Goal: Transaction & Acquisition: Purchase product/service

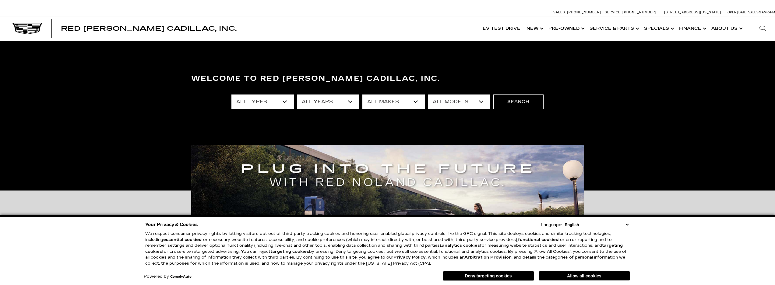
click at [287, 102] on select "All Types New Used Certified Used Demo" at bounding box center [262, 102] width 62 height 15
select select "New"
click at [231, 95] on select "All Types New Used Certified Used Demo" at bounding box center [262, 102] width 62 height 15
click at [349, 101] on select "All Years 2026 2025 2024" at bounding box center [328, 102] width 62 height 15
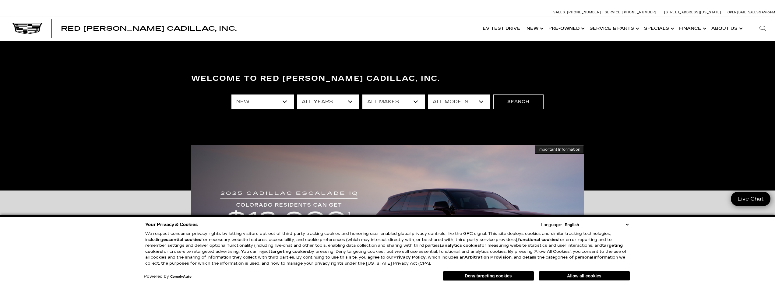
select select "2024"
click at [297, 95] on select "All Years 2026 2025 2024" at bounding box center [328, 102] width 62 height 15
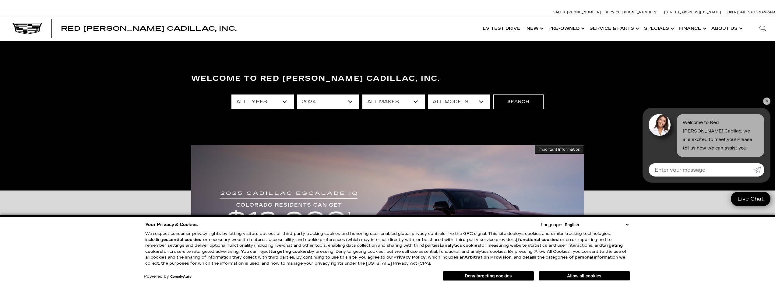
click at [417, 104] on select "All Makes Cadillac" at bounding box center [393, 102] width 62 height 15
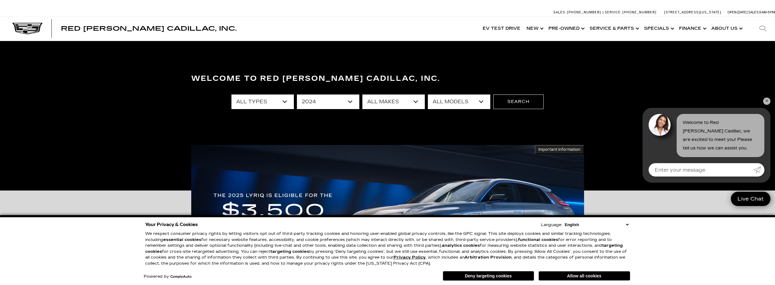
select select "Cadillac"
click at [362, 95] on select "All Makes Cadillac" at bounding box center [393, 102] width 62 height 15
click at [451, 102] on select "All Models CT4 CT5 XT4" at bounding box center [459, 102] width 62 height 15
drag, startPoint x: 336, startPoint y: 97, endPoint x: 337, endPoint y: 101, distance: 4.0
click at [336, 97] on select "All Years 2024" at bounding box center [328, 102] width 62 height 15
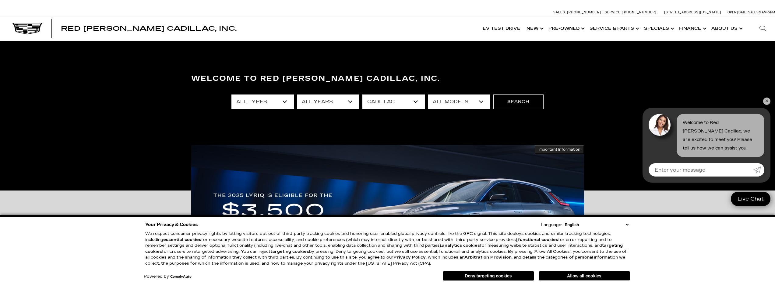
click at [355, 101] on select "All Years 2024" at bounding box center [328, 102] width 62 height 15
click at [351, 103] on select "All Years 2024" at bounding box center [328, 102] width 62 height 15
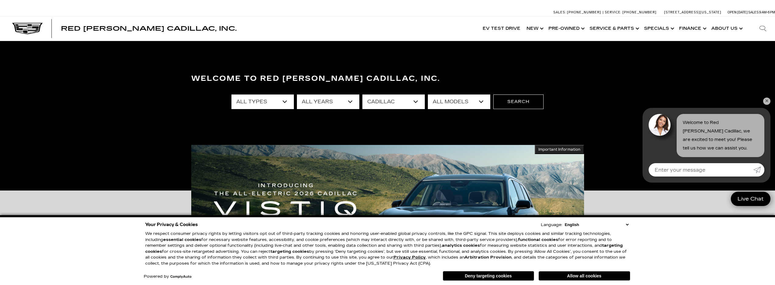
click at [297, 95] on select "All Years 2024" at bounding box center [328, 102] width 62 height 15
drag, startPoint x: 349, startPoint y: 102, endPoint x: 346, endPoint y: 108, distance: 6.8
click at [349, 102] on select "All Years 2026 2025 2024" at bounding box center [328, 102] width 62 height 15
select select "2025"
click at [297, 95] on select "All Years 2026 2025 2024" at bounding box center [328, 102] width 62 height 15
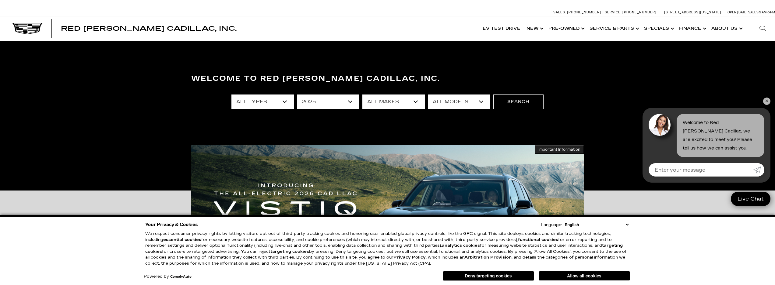
click at [406, 101] on select "All Makes Cadillac" at bounding box center [393, 102] width 62 height 15
click at [362, 95] on select "All Makes Cadillac" at bounding box center [393, 102] width 62 height 15
click at [458, 102] on select "All Models CT4 Escalade Escalade ESV ESCALADE IQ LYRIQ OPTIQ XT5 XT6" at bounding box center [459, 102] width 62 height 15
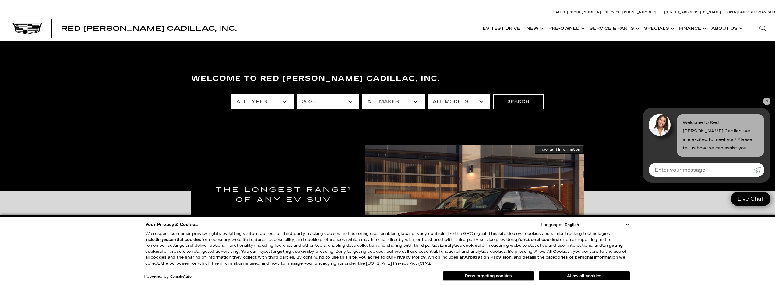
select select "Escalade"
click at [428, 95] on select "All Models CT4 Escalade Escalade ESV ESCALADE IQ LYRIQ OPTIQ XT5 XT6" at bounding box center [459, 102] width 62 height 15
click at [772, 98] on div "Welcome to Red Noland Cadillac, Inc. All Types New All Years 2025 All Makes Cad…" at bounding box center [387, 115] width 775 height 91
click at [768, 100] on link "✕" at bounding box center [766, 101] width 7 height 7
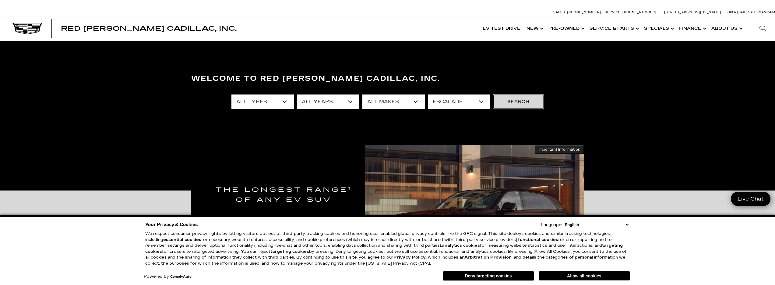
click at [505, 96] on button "Search" at bounding box center [518, 102] width 50 height 15
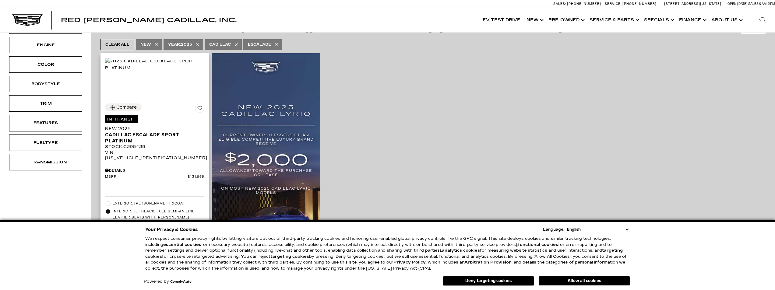
click at [168, 129] on div "Compare In Transit Estimated delivery date: 08/14/25 New 2025 Cadillac Escalade…" at bounding box center [154, 131] width 99 height 57
click at [578, 281] on button "Allow all cookies" at bounding box center [583, 280] width 91 height 9
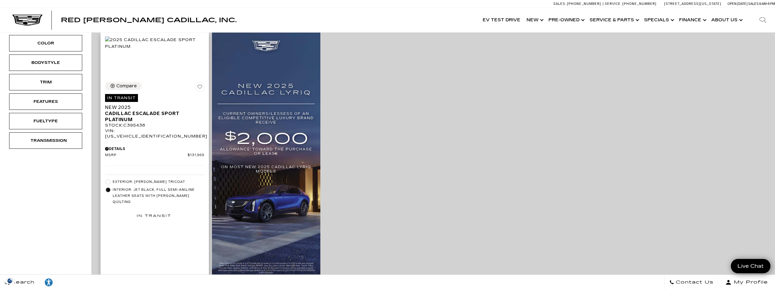
scroll to position [152, 0]
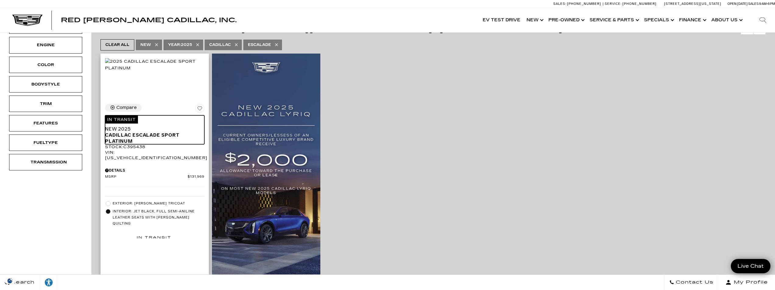
click at [154, 144] on span "Cadillac Escalade Sport Platinum" at bounding box center [152, 138] width 95 height 12
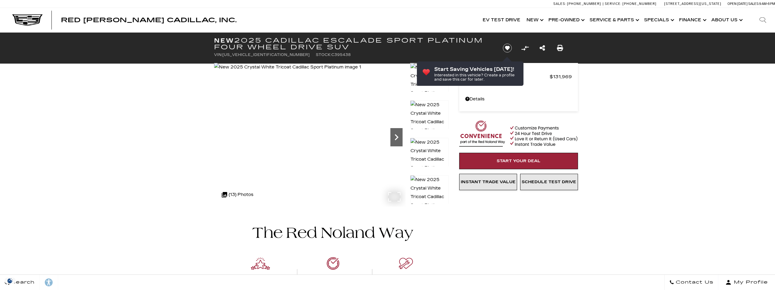
click at [395, 139] on icon "Next" at bounding box center [396, 137] width 4 height 6
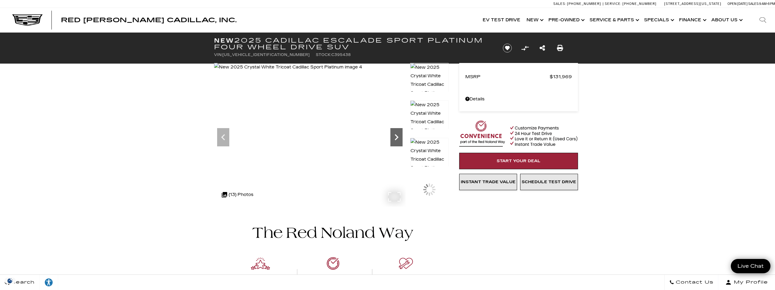
click at [395, 131] on icon "Next" at bounding box center [396, 137] width 12 height 12
click at [395, 135] on icon "Next" at bounding box center [396, 137] width 4 height 6
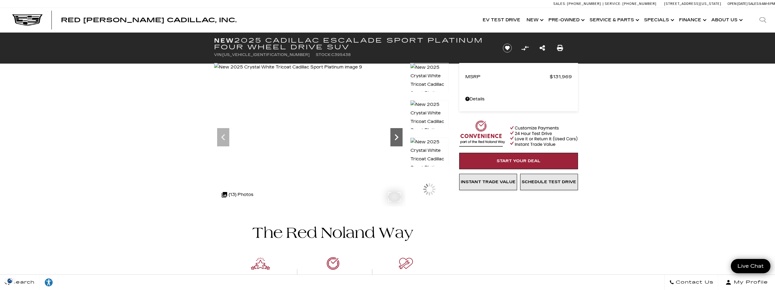
click at [395, 135] on icon "Next" at bounding box center [396, 137] width 4 height 6
click at [364, 72] on img at bounding box center [289, 67] width 150 height 9
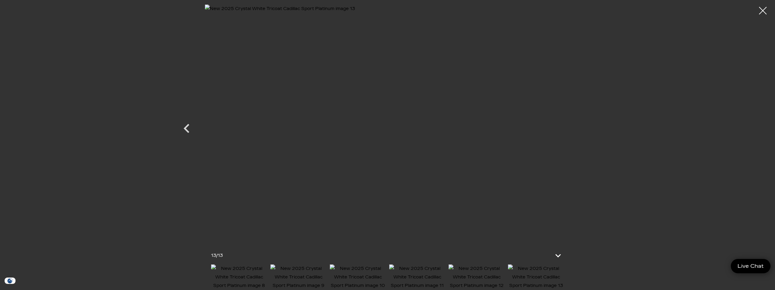
scroll to position [30, 0]
click at [357, 277] on img at bounding box center [358, 277] width 56 height 26
click at [421, 279] on img at bounding box center [417, 277] width 56 height 26
click at [476, 277] on img at bounding box center [476, 277] width 56 height 26
click at [530, 273] on img at bounding box center [536, 277] width 56 height 26
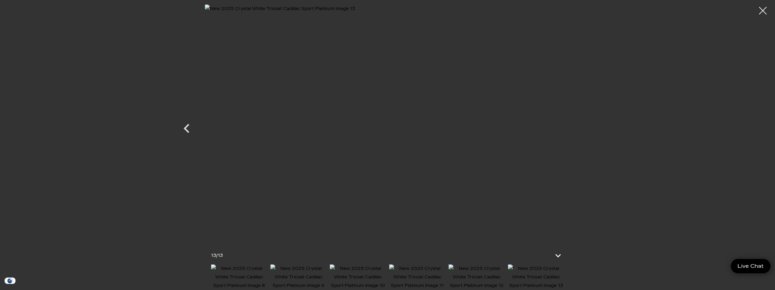
scroll to position [122, 0]
click at [558, 249] on icon at bounding box center [558, 255] width 15 height 15
click at [184, 148] on icon "Previous" at bounding box center [187, 145] width 6 height 9
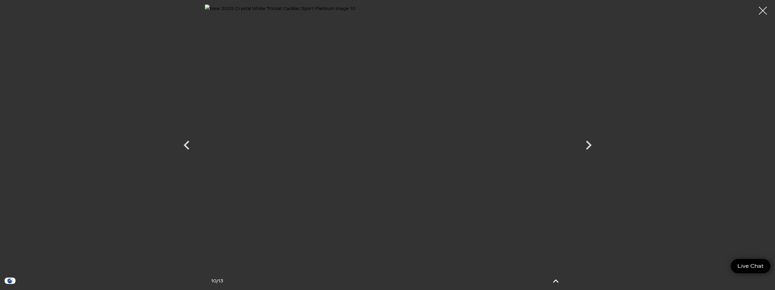
click at [763, 15] on div at bounding box center [762, 11] width 16 height 16
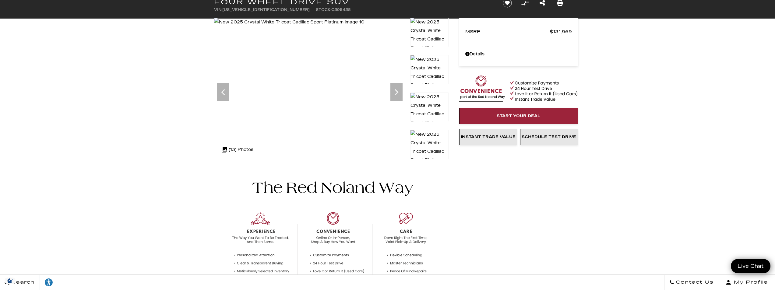
scroll to position [0, 0]
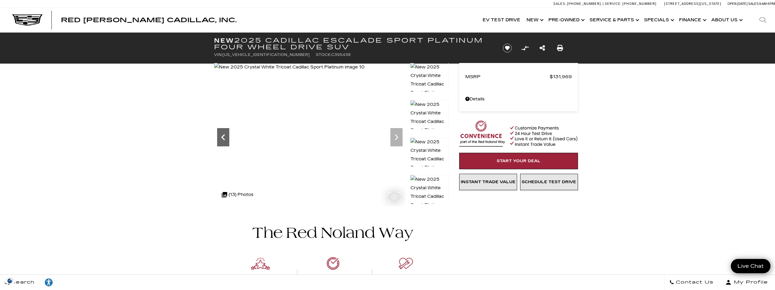
click at [223, 134] on icon "Previous" at bounding box center [223, 137] width 12 height 12
click at [225, 134] on icon "Previous" at bounding box center [223, 137] width 12 height 12
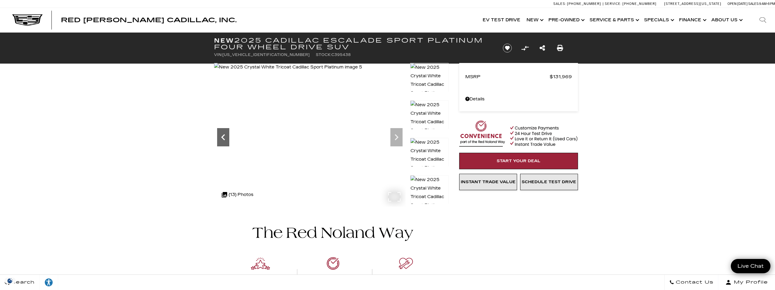
click at [225, 134] on icon "Previous" at bounding box center [223, 137] width 12 height 12
drag, startPoint x: 364, startPoint y: 47, endPoint x: 213, endPoint y: 41, distance: 150.8
click at [213, 41] on div "New 2025 Cadillac Escalade Sport Platinum Four Wheel Drive SUV VIN: 1GYS9GRL0SR…" at bounding box center [351, 48] width 292 height 31
copy h1 "New 2025 Cadillac Escalade Sport Platinum Four Wheel Drive SUV"
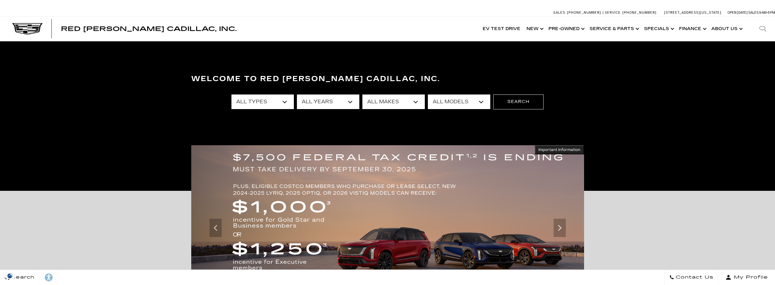
click at [283, 106] on select "All Types New Used Certified Used Demo" at bounding box center [262, 102] width 62 height 15
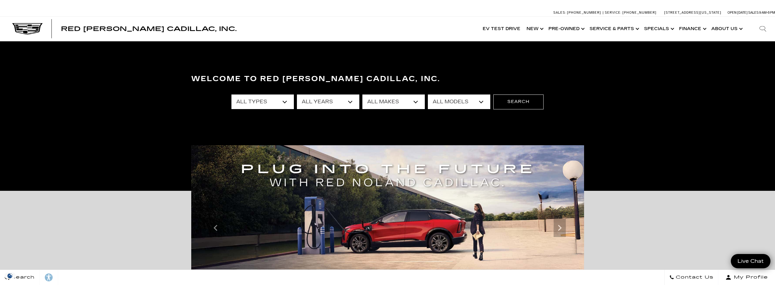
select select "New"
click at [231, 95] on select "All Types New Used Certified Used Demo" at bounding box center [262, 102] width 62 height 15
drag, startPoint x: 334, startPoint y: 103, endPoint x: 331, endPoint y: 109, distance: 6.6
click at [334, 103] on select "All Years 2026 2025 2024" at bounding box center [328, 102] width 62 height 15
select select "2025"
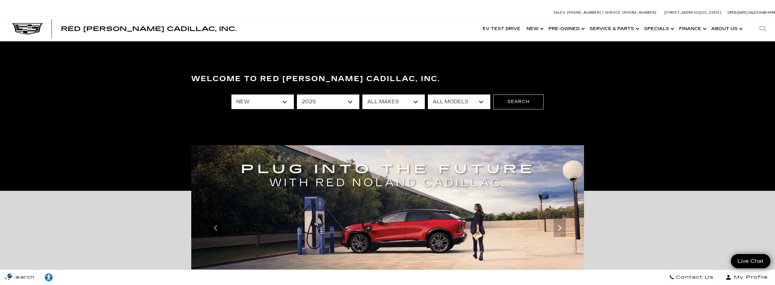
click at [297, 95] on select "All Years 2026 2025 2024" at bounding box center [328, 102] width 62 height 15
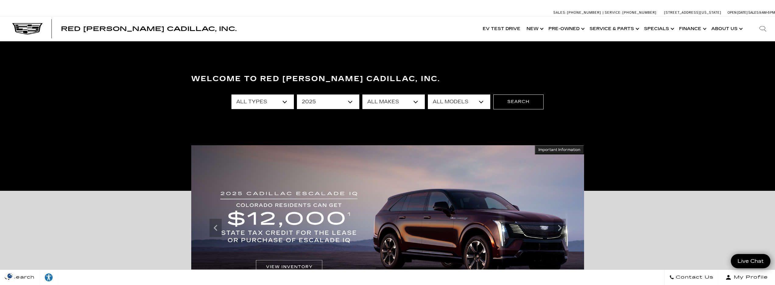
click at [415, 101] on select "All Makes Cadillac" at bounding box center [393, 102] width 62 height 15
select select "Cadillac"
click at [362, 95] on select "All Makes Cadillac" at bounding box center [393, 102] width 62 height 15
click at [470, 101] on select "All Models CT4 Escalade Escalade ESV ESCALADE IQ LYRIQ OPTIQ XT5 XT6" at bounding box center [459, 102] width 62 height 15
select select "Escalade"
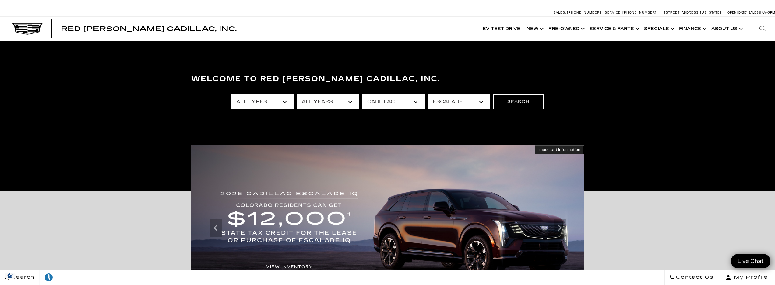
click at [428, 95] on select "All Models CT4 Escalade Escalade ESV ESCALADE IQ LYRIQ OPTIQ XT5 XT6" at bounding box center [459, 102] width 62 height 15
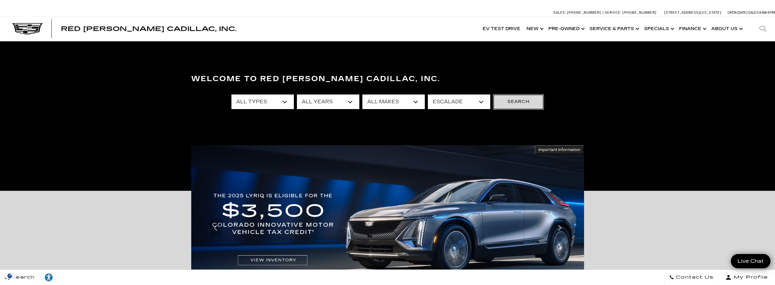
click at [524, 106] on button "Search" at bounding box center [518, 102] width 50 height 15
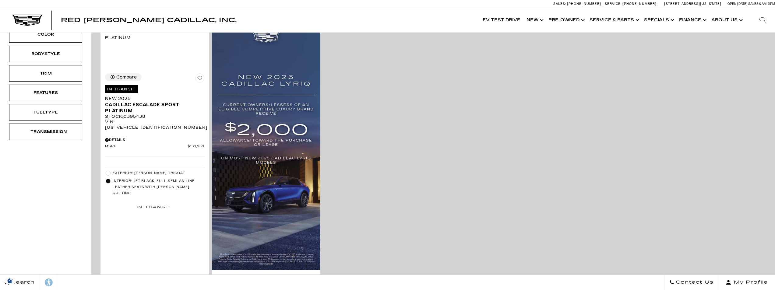
drag, startPoint x: 141, startPoint y: 120, endPoint x: 545, endPoint y: 218, distance: 415.3
click at [141, 114] on span "Cadillac Escalade Sport Platinum" at bounding box center [152, 108] width 95 height 12
